Goal: Task Accomplishment & Management: Use online tool/utility

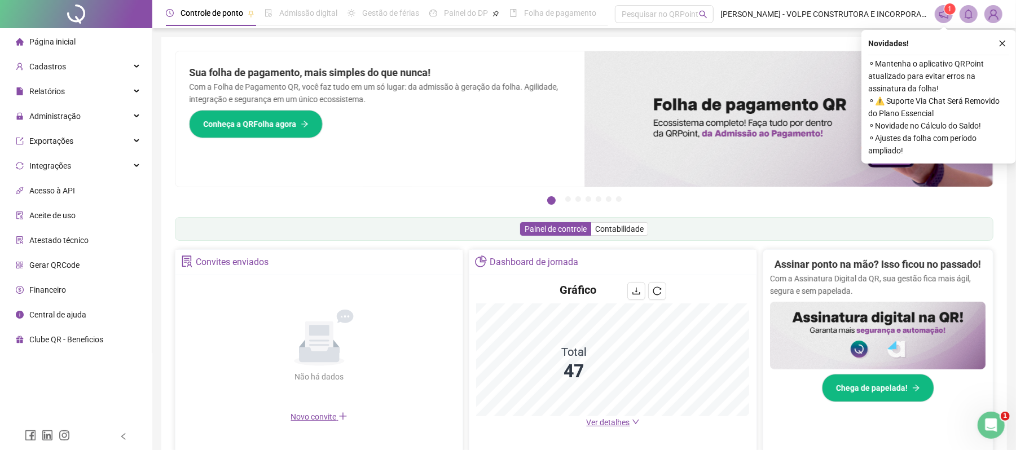
click at [68, 41] on span "Página inicial" at bounding box center [52, 41] width 46 height 9
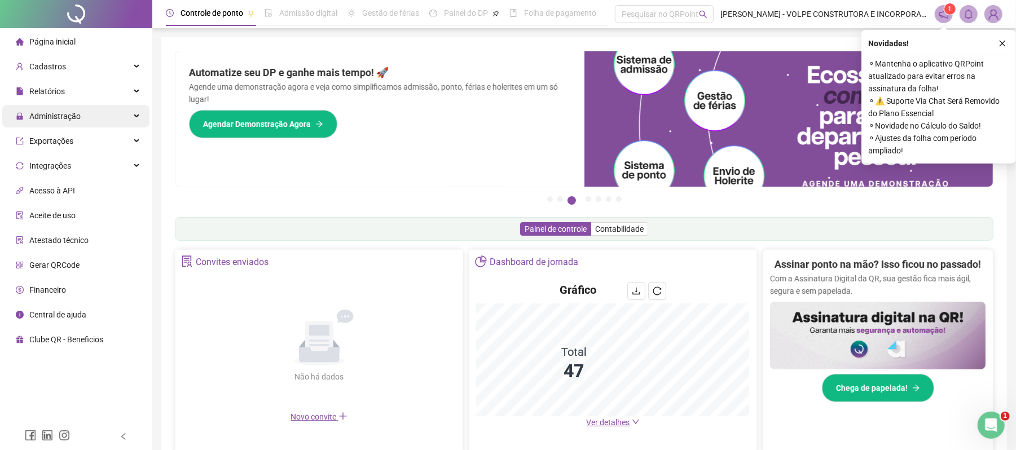
click at [63, 118] on span "Administração" at bounding box center [54, 116] width 51 height 9
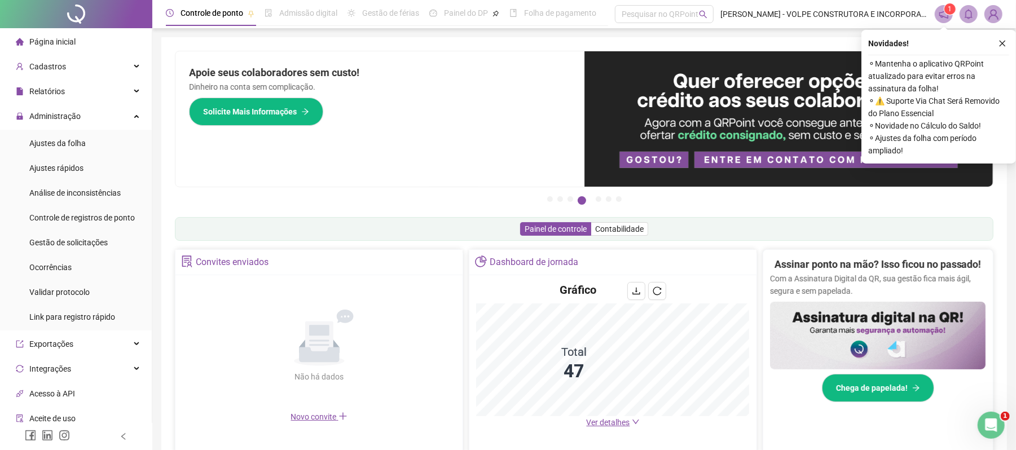
click at [68, 46] on span "Página inicial" at bounding box center [52, 41] width 46 height 9
click at [68, 116] on span "Administração" at bounding box center [54, 116] width 51 height 9
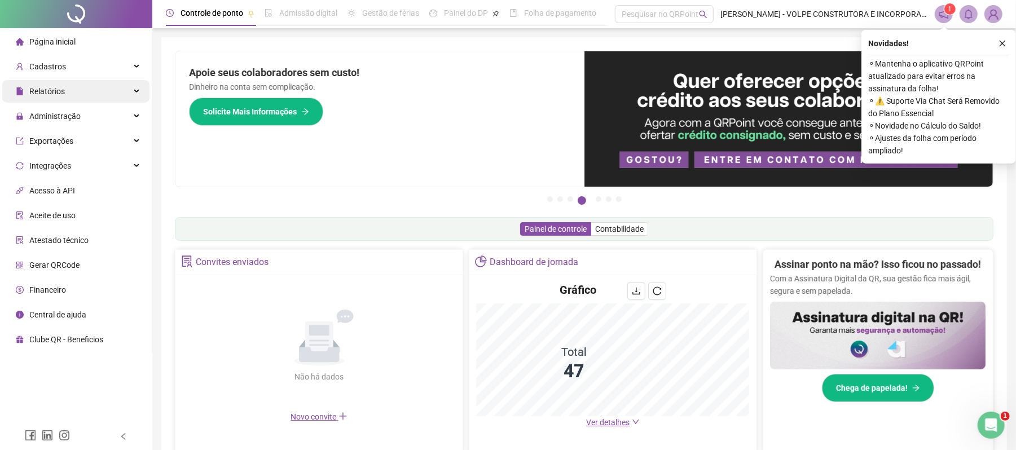
click at [71, 86] on div "Relatórios" at bounding box center [75, 91] width 147 height 23
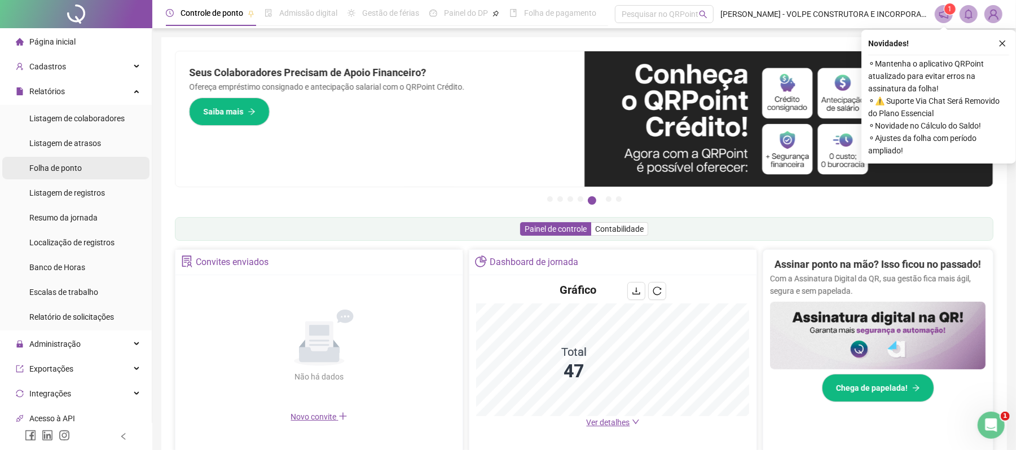
click at [76, 164] on span "Folha de ponto" at bounding box center [55, 168] width 52 height 9
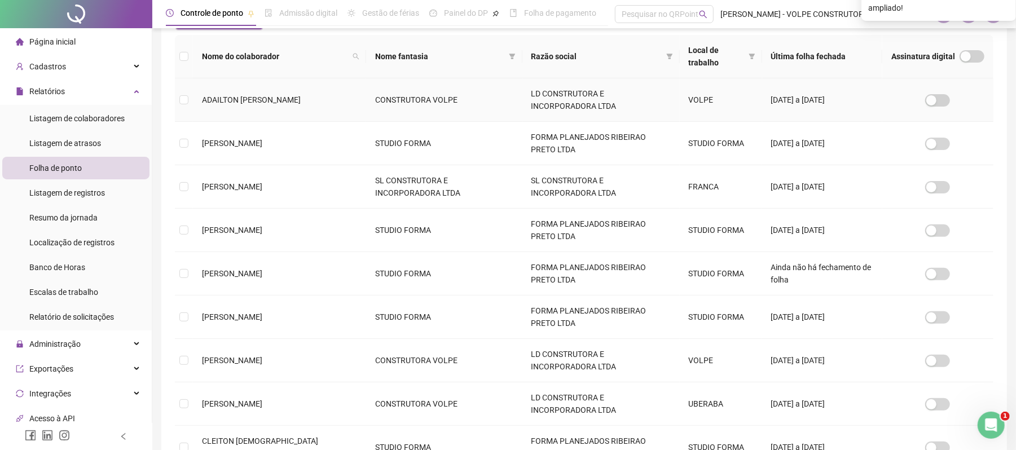
scroll to position [307, 0]
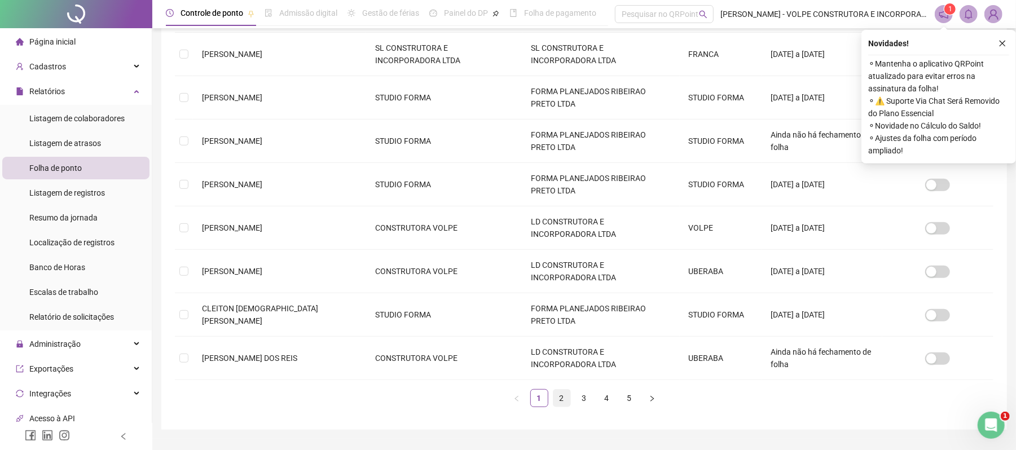
click at [560, 402] on link "2" at bounding box center [561, 398] width 17 height 17
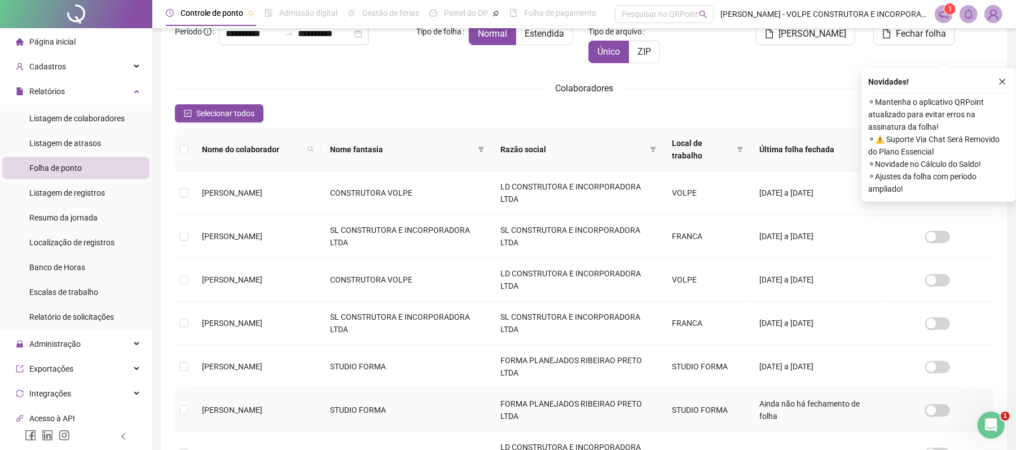
scroll to position [156, 0]
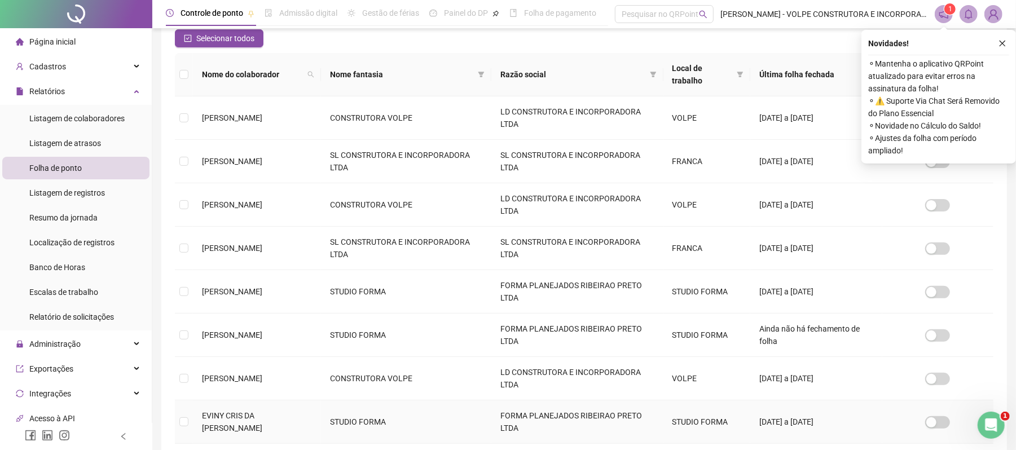
click at [240, 429] on td "EVINY CRIS DA [PERSON_NAME]" at bounding box center [257, 422] width 128 height 43
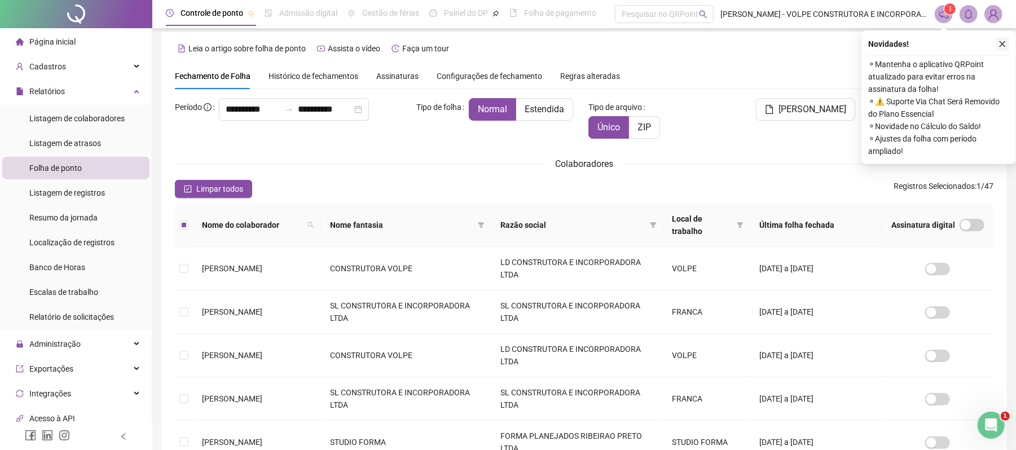
click at [1000, 44] on icon "close" at bounding box center [1002, 44] width 8 height 8
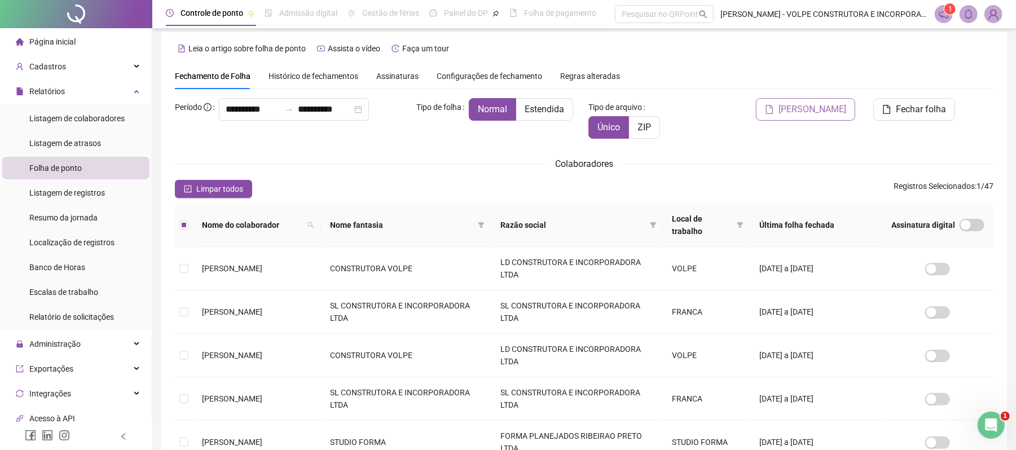
click at [812, 109] on span "[PERSON_NAME]" at bounding box center [812, 110] width 68 height 14
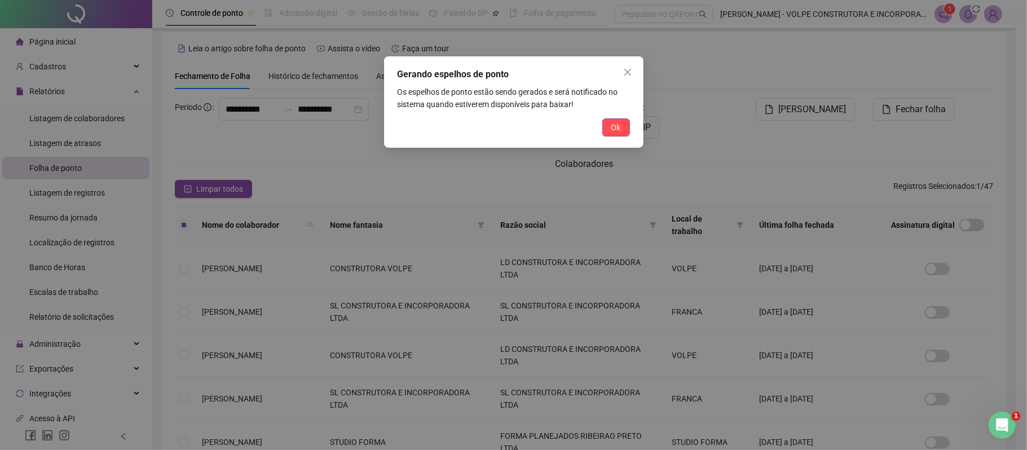
click at [619, 127] on span "Ok" at bounding box center [617, 127] width 10 height 12
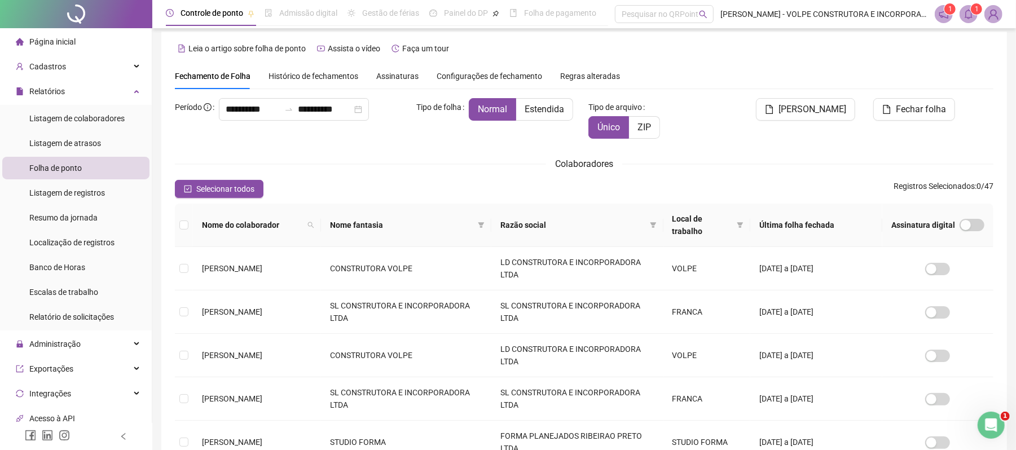
click at [971, 12] on sup "1" at bounding box center [976, 8] width 11 height 11
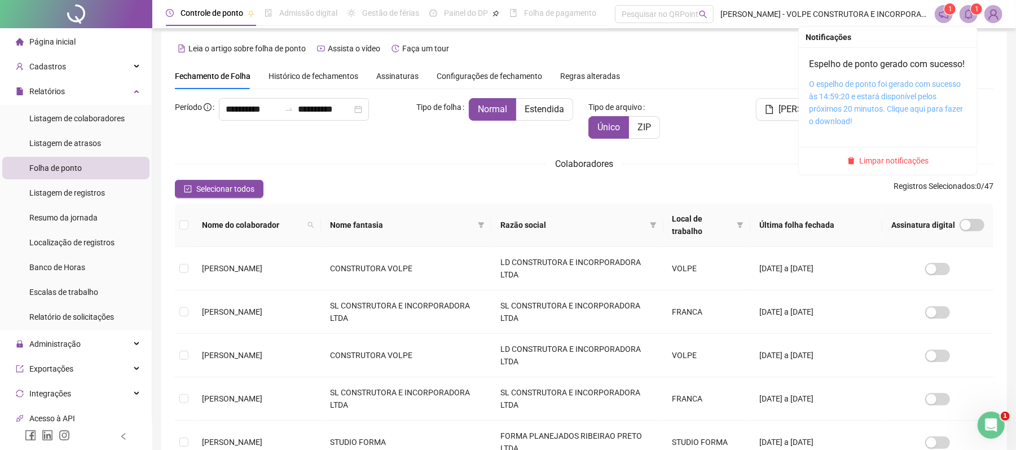
click at [883, 104] on link "O espelho de ponto foi gerado com sucesso às 14:59:20 e estará disponível pelos…" at bounding box center [886, 103] width 154 height 46
